Goal: Information Seeking & Learning: Learn about a topic

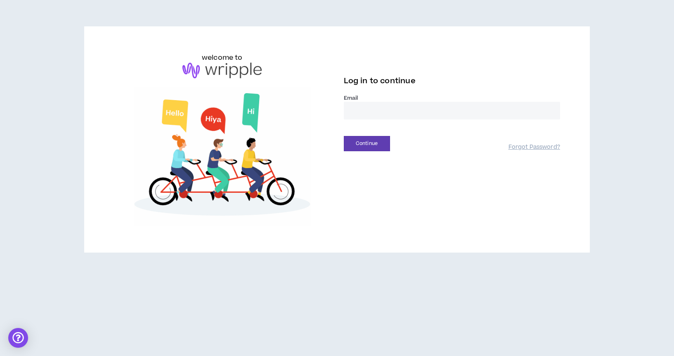
click at [367, 110] on input "email" at bounding box center [452, 111] width 216 height 18
type input "**********"
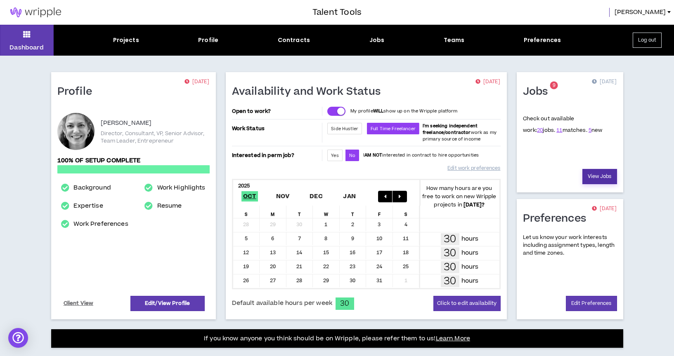
click at [599, 175] on link "View Jobs" at bounding box center [599, 176] width 35 height 15
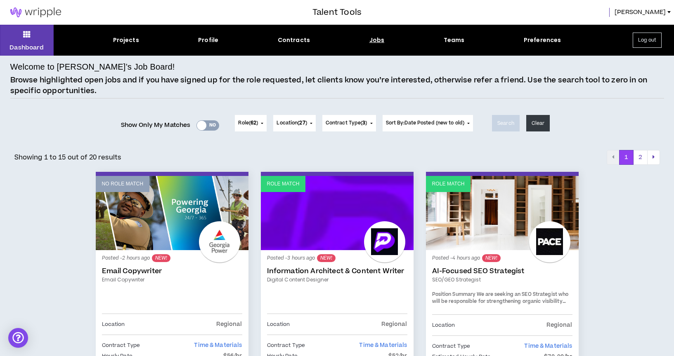
click at [213, 125] on div "Yes No" at bounding box center [207, 125] width 23 height 10
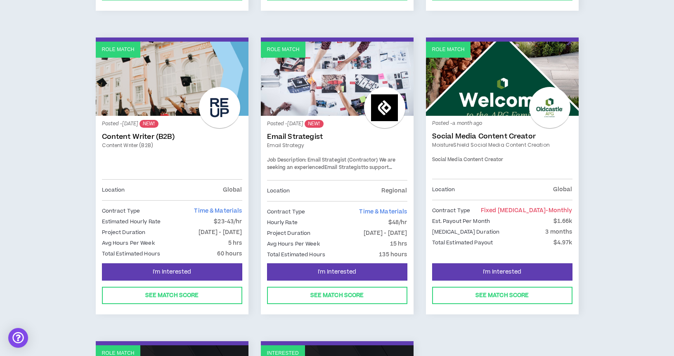
scroll to position [719, 0]
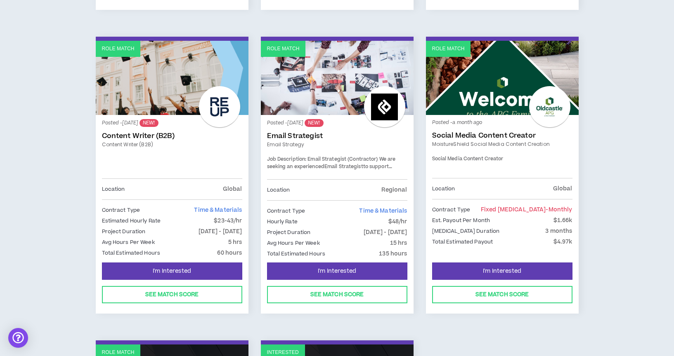
click at [339, 145] on link "Email Strategy" at bounding box center [337, 144] width 140 height 7
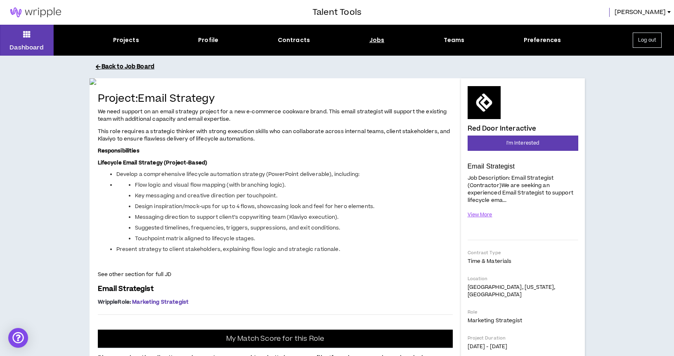
click at [122, 67] on button "Back to Job Board" at bounding box center [343, 67] width 495 height 14
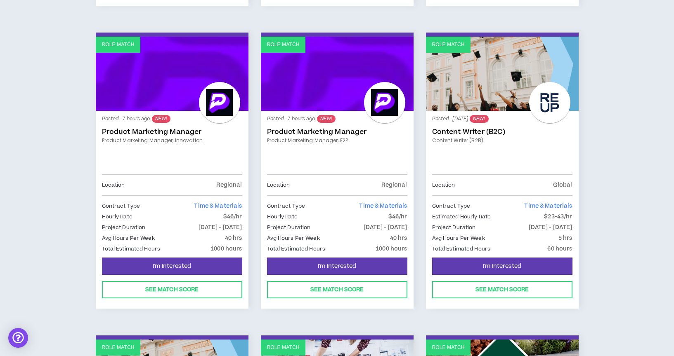
scroll to position [441, 0]
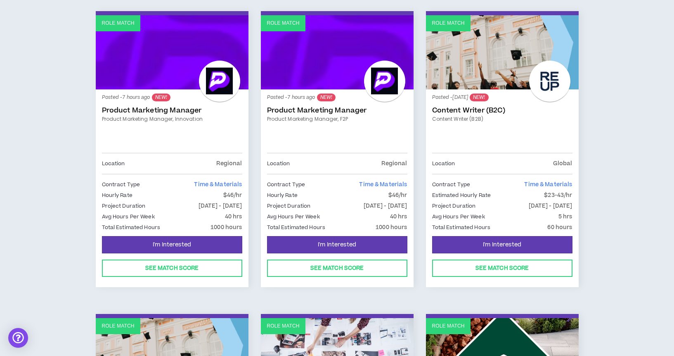
click at [319, 64] on link "Role Match" at bounding box center [337, 52] width 153 height 74
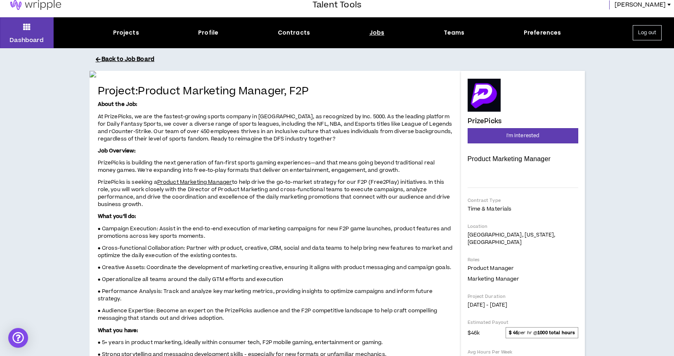
scroll to position [8, 0]
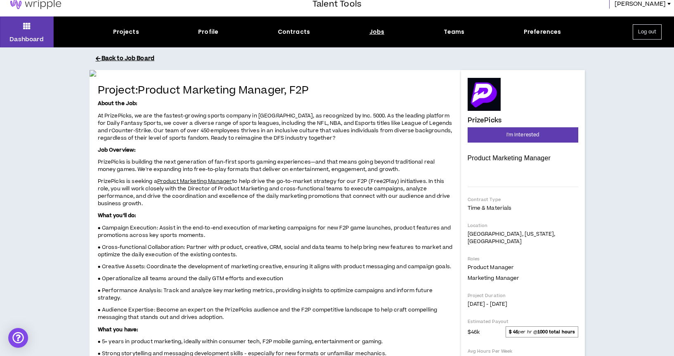
click at [129, 63] on button "Back to Job Board" at bounding box center [343, 59] width 495 height 14
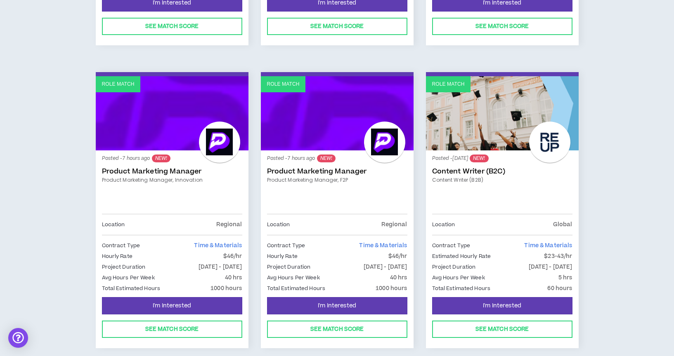
scroll to position [441, 0]
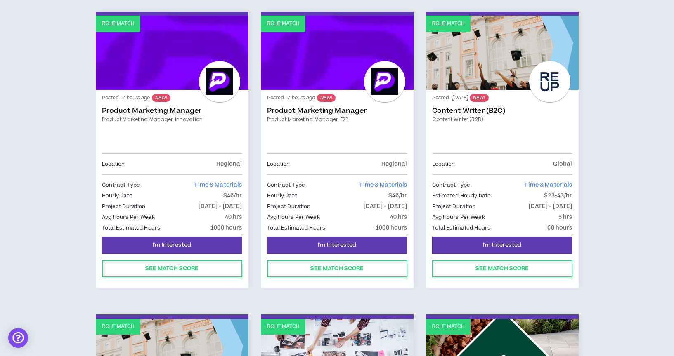
click at [144, 77] on link "Role Match" at bounding box center [172, 53] width 153 height 74
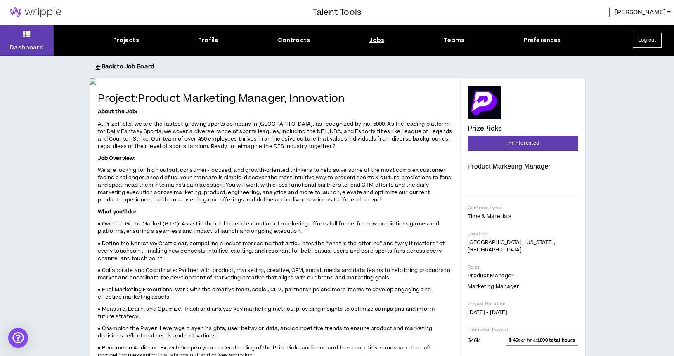
click at [125, 63] on button "Back to Job Board" at bounding box center [343, 67] width 495 height 14
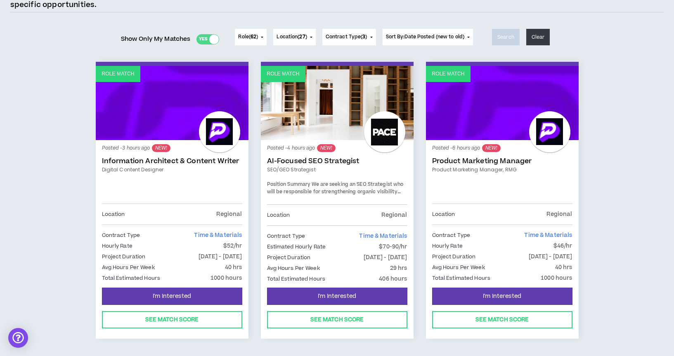
scroll to position [94, 0]
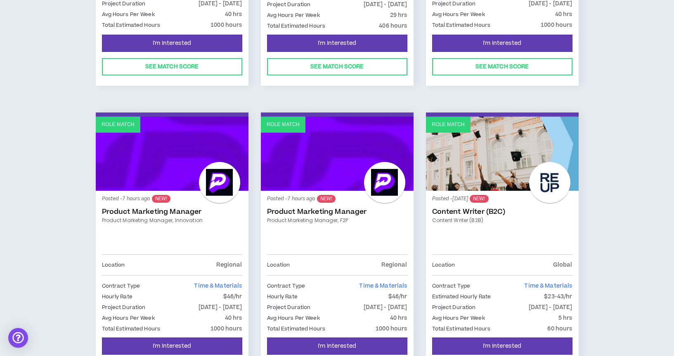
click at [342, 163] on link "Role Match" at bounding box center [337, 154] width 153 height 74
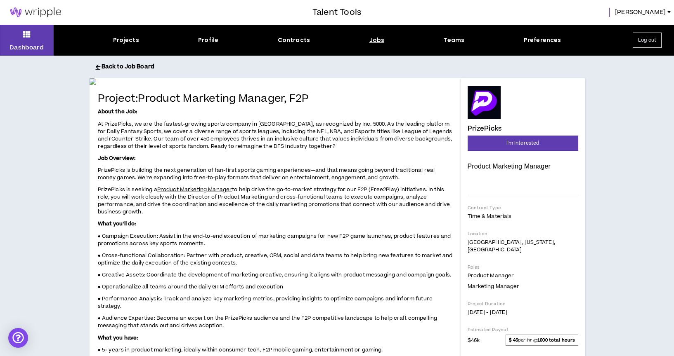
click at [126, 64] on button "Back to Job Board" at bounding box center [343, 67] width 495 height 14
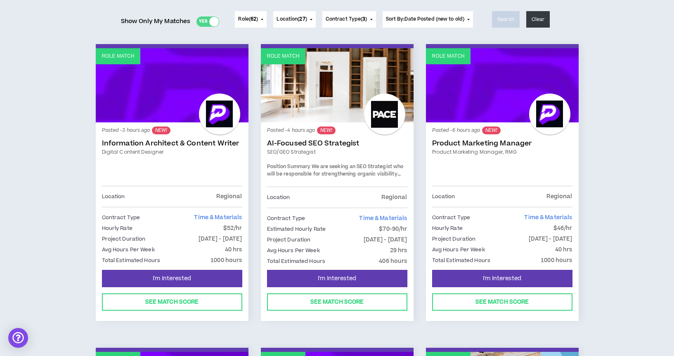
scroll to position [110, 0]
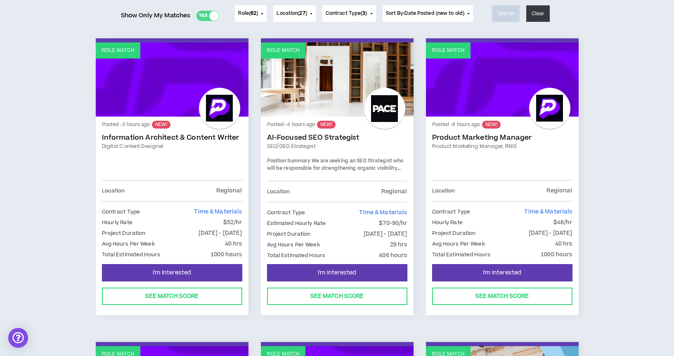
click at [315, 89] on link "Role Match" at bounding box center [337, 79] width 153 height 74
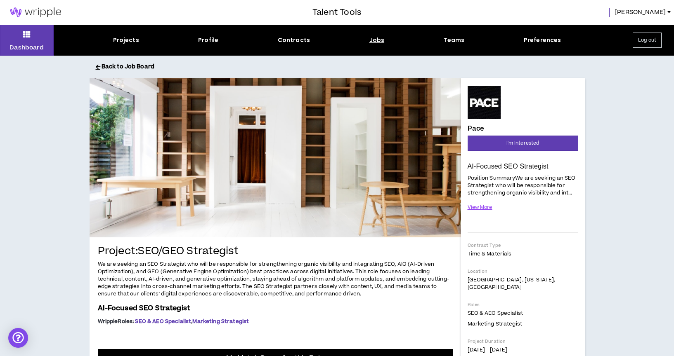
click at [142, 64] on button "Back to Job Board" at bounding box center [343, 67] width 495 height 14
